Goal: Task Accomplishment & Management: Use online tool/utility

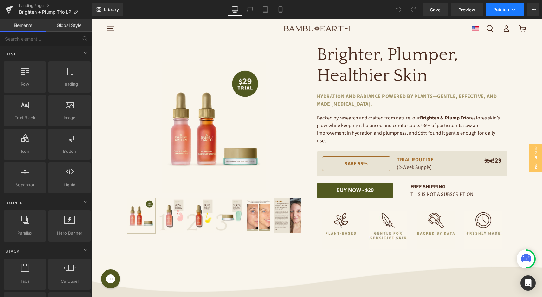
click at [522, 14] on button "Publish" at bounding box center [505, 9] width 39 height 13
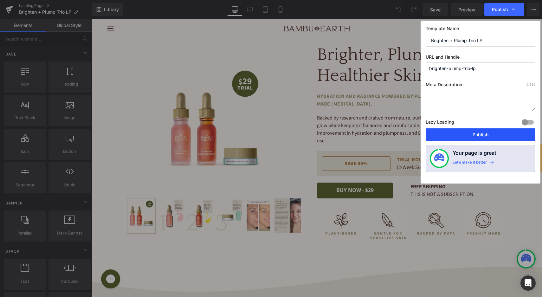
click at [472, 133] on button "Publish" at bounding box center [481, 134] width 110 height 13
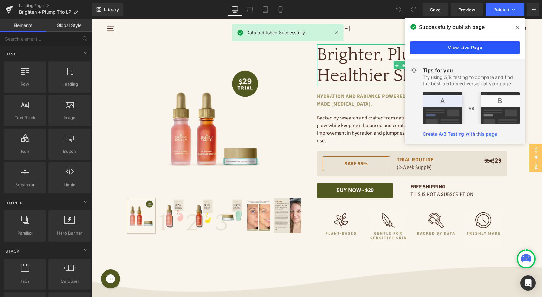
click at [469, 50] on link "View Live Page" at bounding box center [465, 47] width 110 height 13
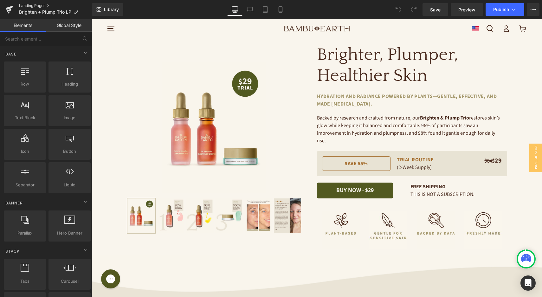
click at [31, 5] on link "Landing Pages" at bounding box center [55, 5] width 73 height 5
